Goal: Transaction & Acquisition: Book appointment/travel/reservation

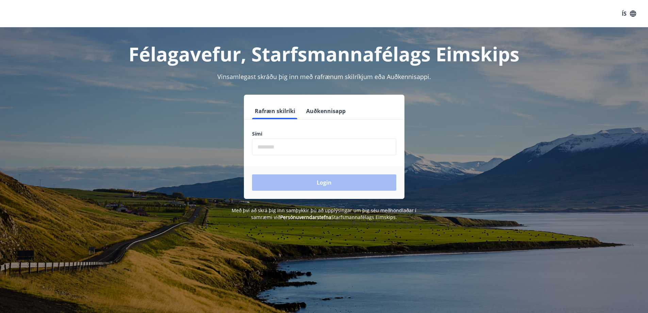
click at [298, 149] on input "phone" at bounding box center [324, 147] width 144 height 17
type input "********"
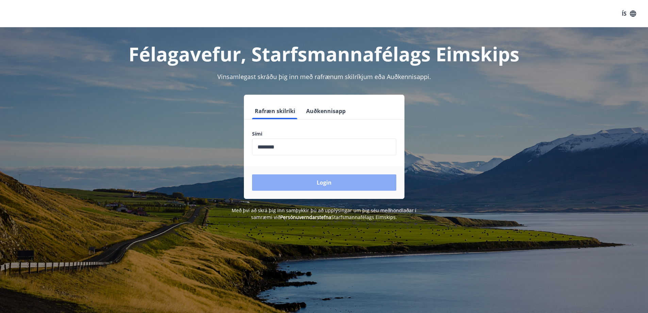
click at [309, 185] on button "Login" at bounding box center [324, 182] width 144 height 16
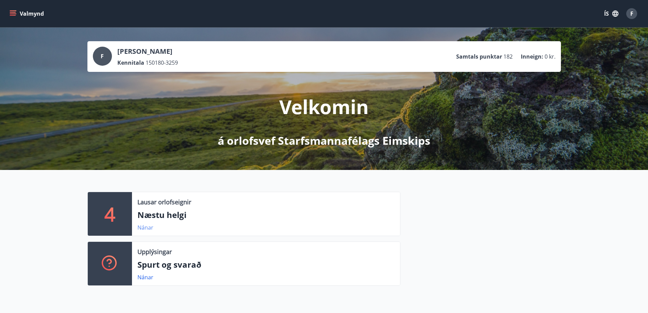
click at [146, 227] on link "Nánar" at bounding box center [145, 227] width 16 height 7
